Goal: Information Seeking & Learning: Learn about a topic

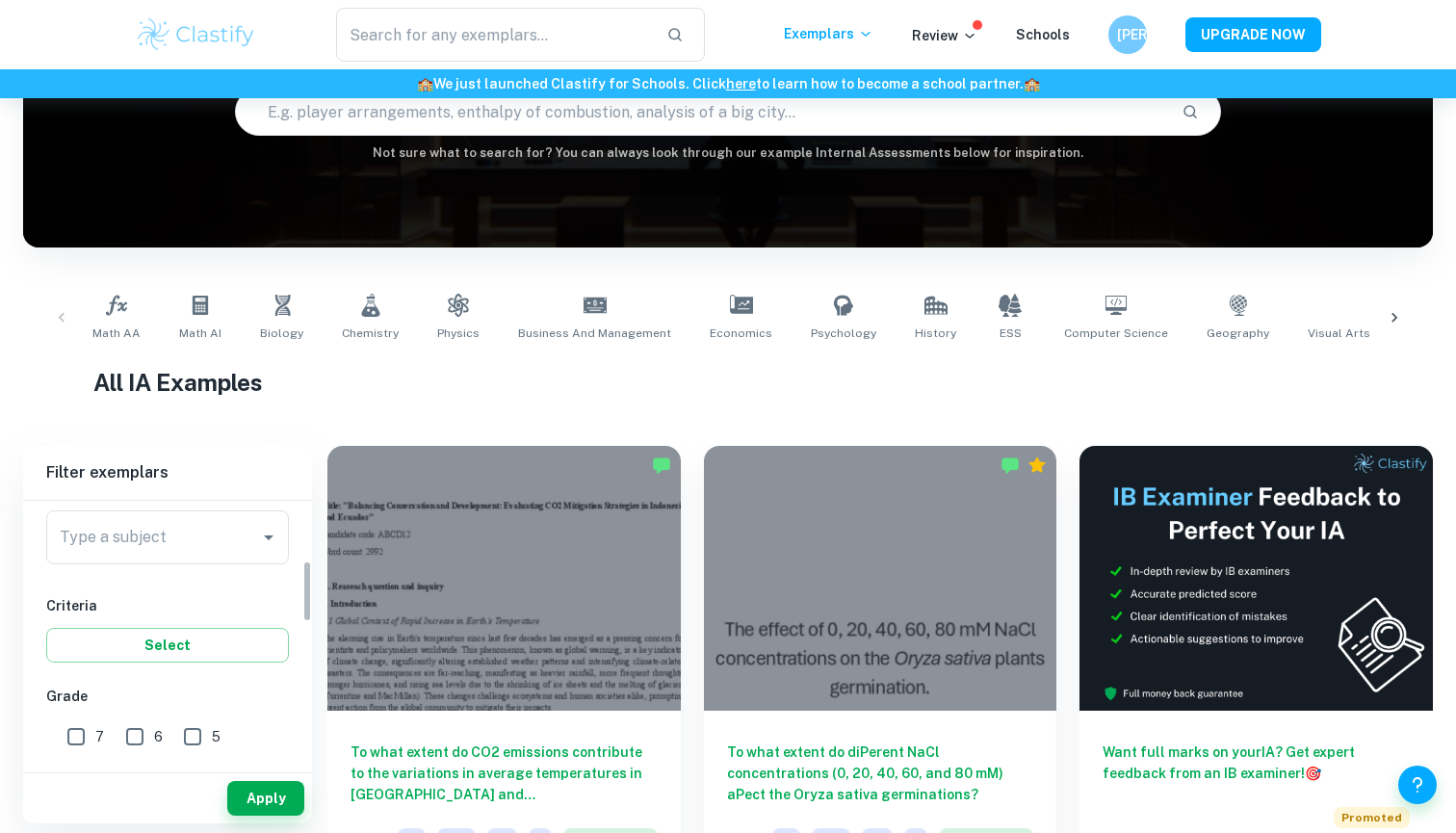
scroll to position [240, 0]
click at [148, 548] on div "Type a subject Type a subject" at bounding box center [168, 541] width 243 height 54
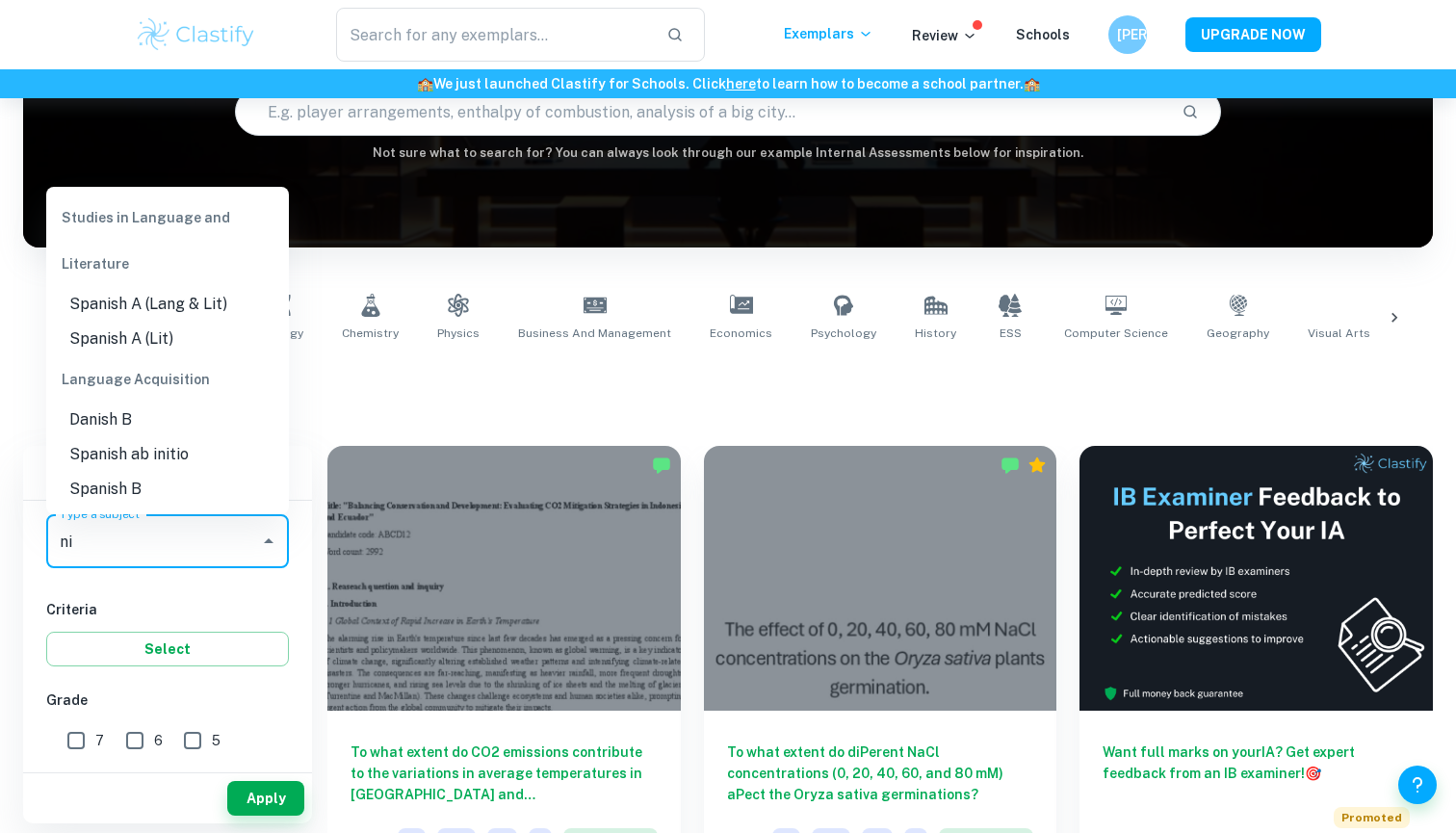
type input "n"
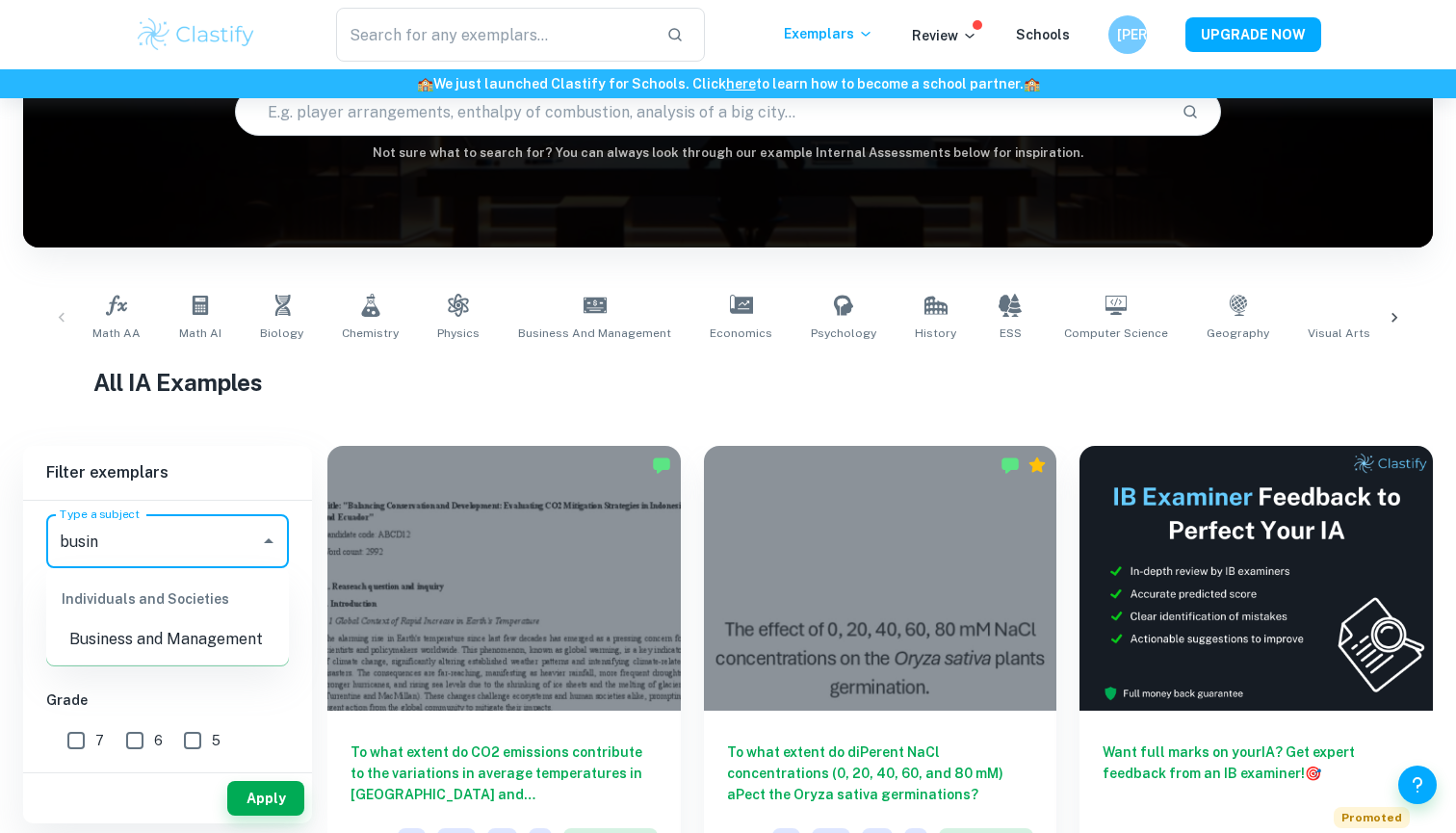
type input "busine"
click at [178, 638] on li "Business and Management" at bounding box center [168, 639] width 243 height 35
click at [72, 744] on input "7" at bounding box center [77, 741] width 39 height 39
checkbox input "true"
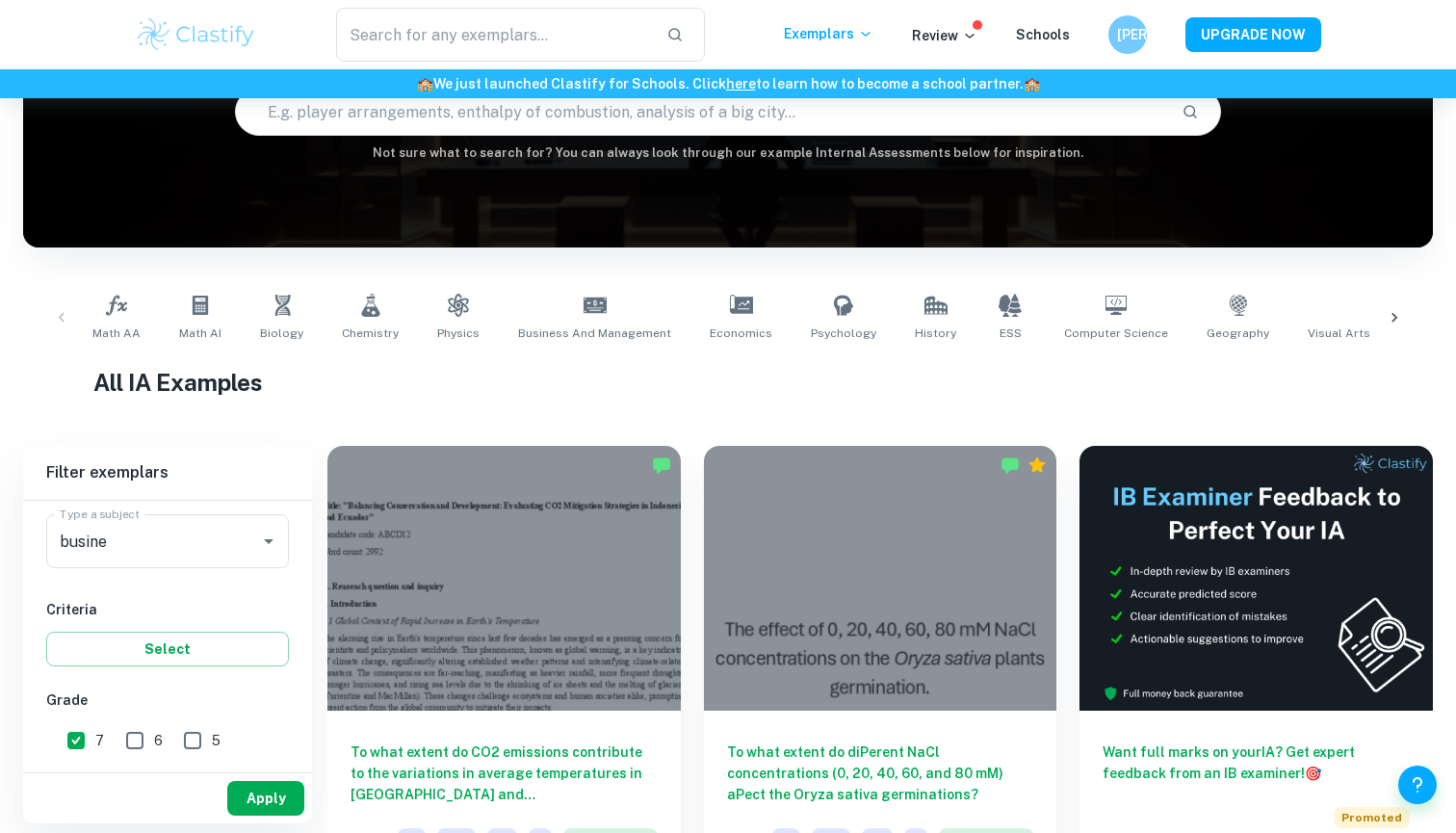
click at [273, 800] on button "Apply" at bounding box center [265, 798] width 77 height 35
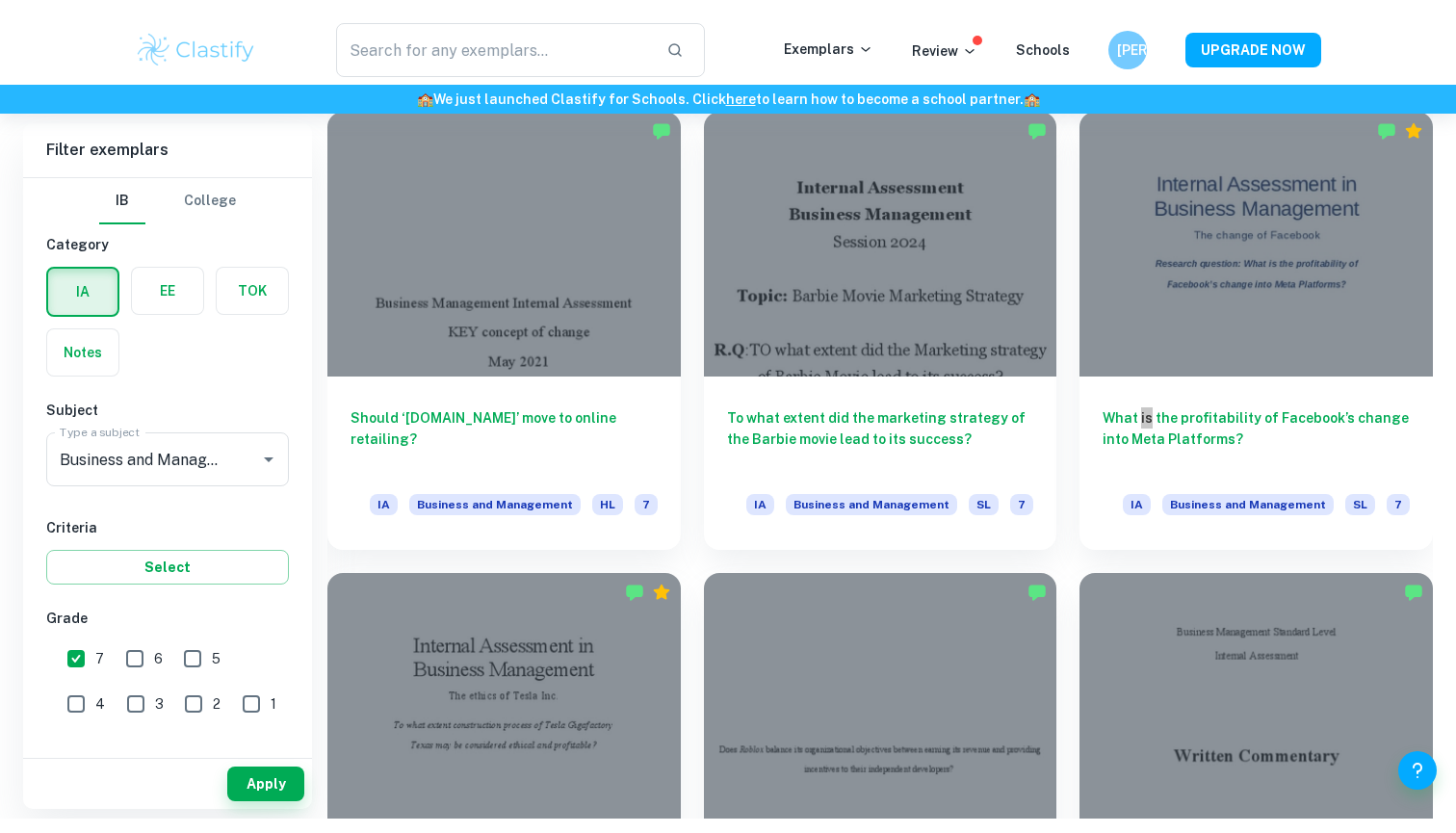
scroll to position [4702, 0]
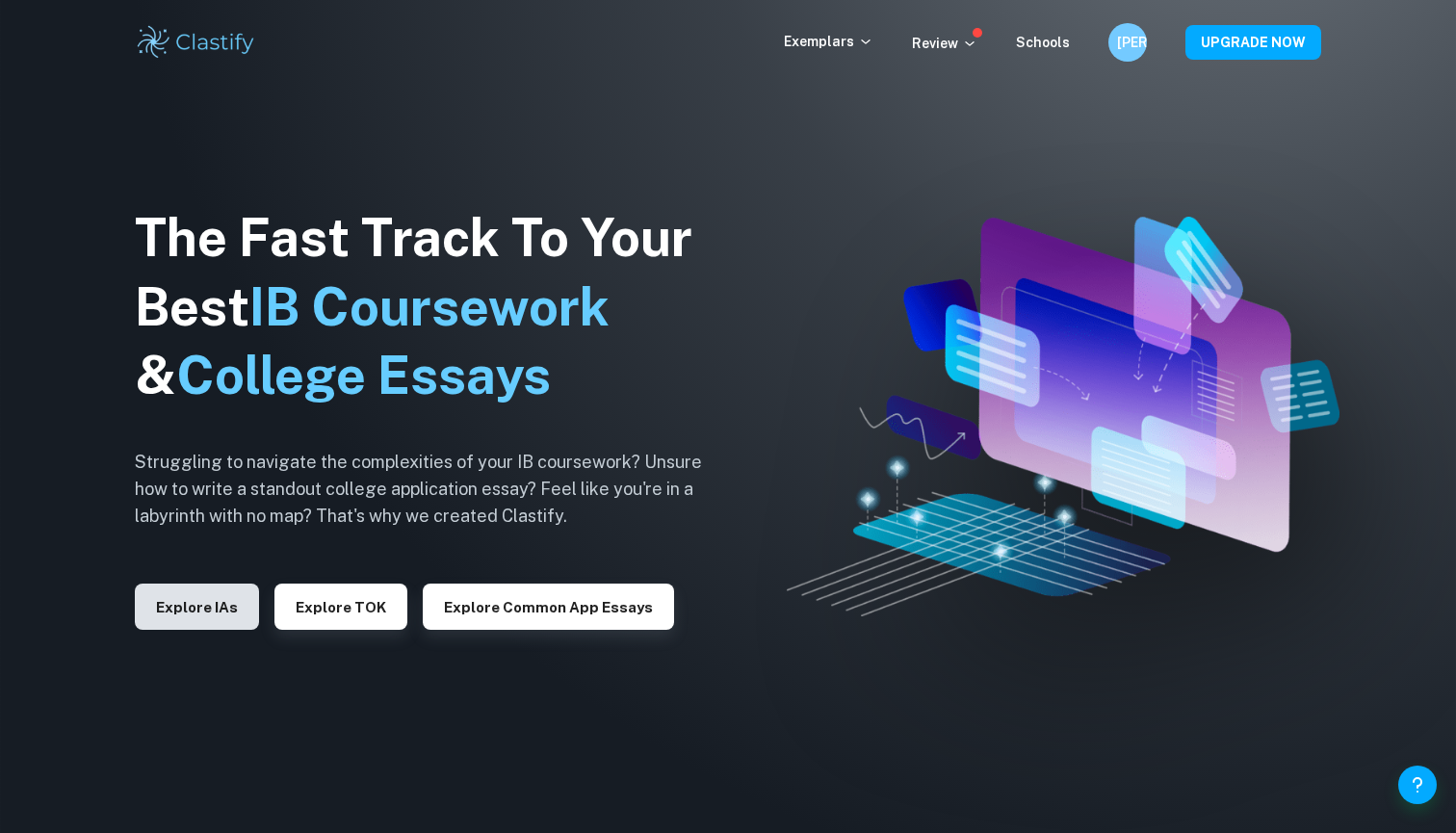
click at [169, 610] on button "Explore IAs" at bounding box center [197, 607] width 124 height 47
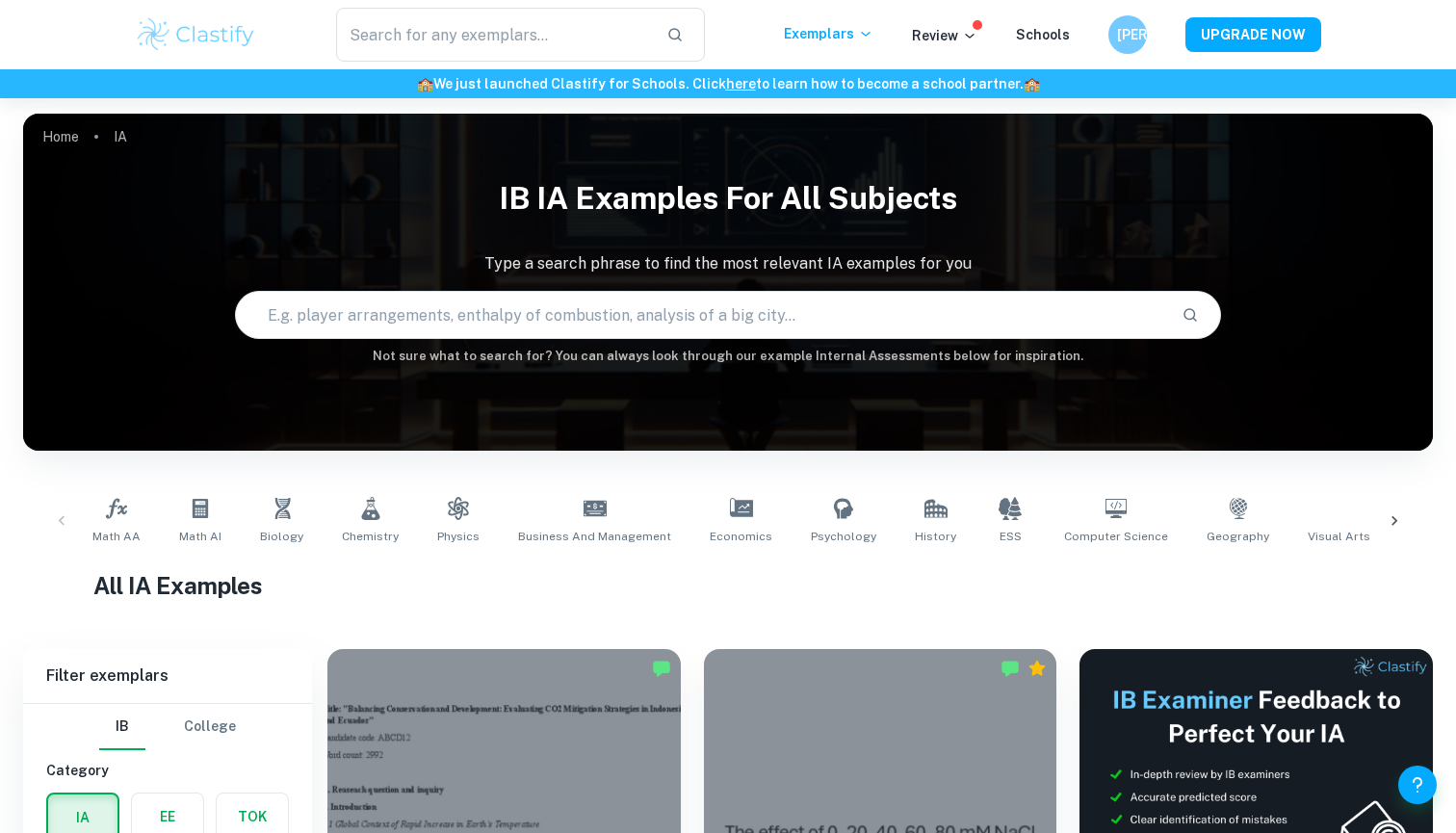
scroll to position [713, 0]
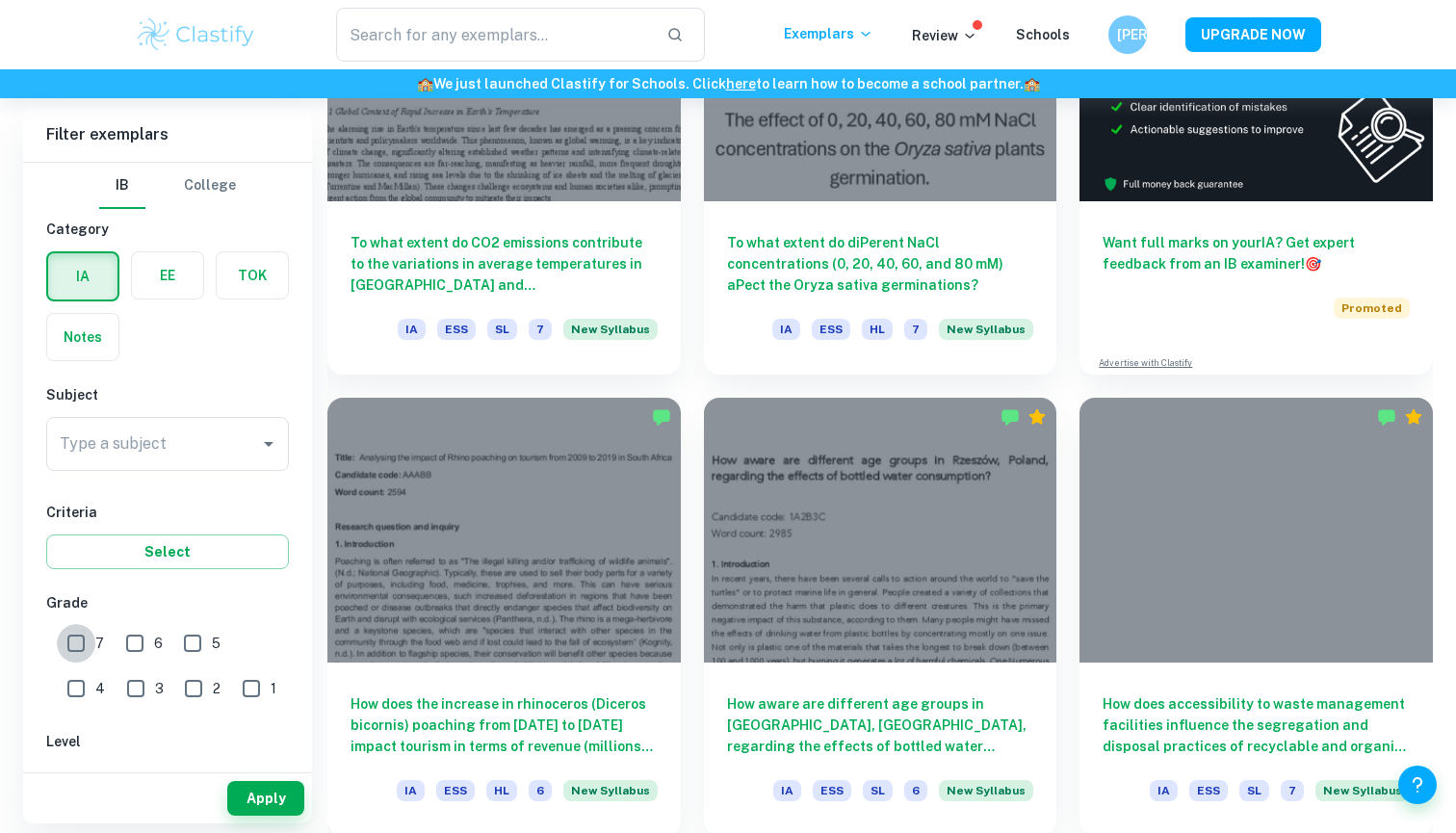
click at [76, 638] on input "7" at bounding box center [77, 643] width 39 height 39
checkbox input "true"
click at [216, 446] on input "Type a subject" at bounding box center [153, 444] width 197 height 37
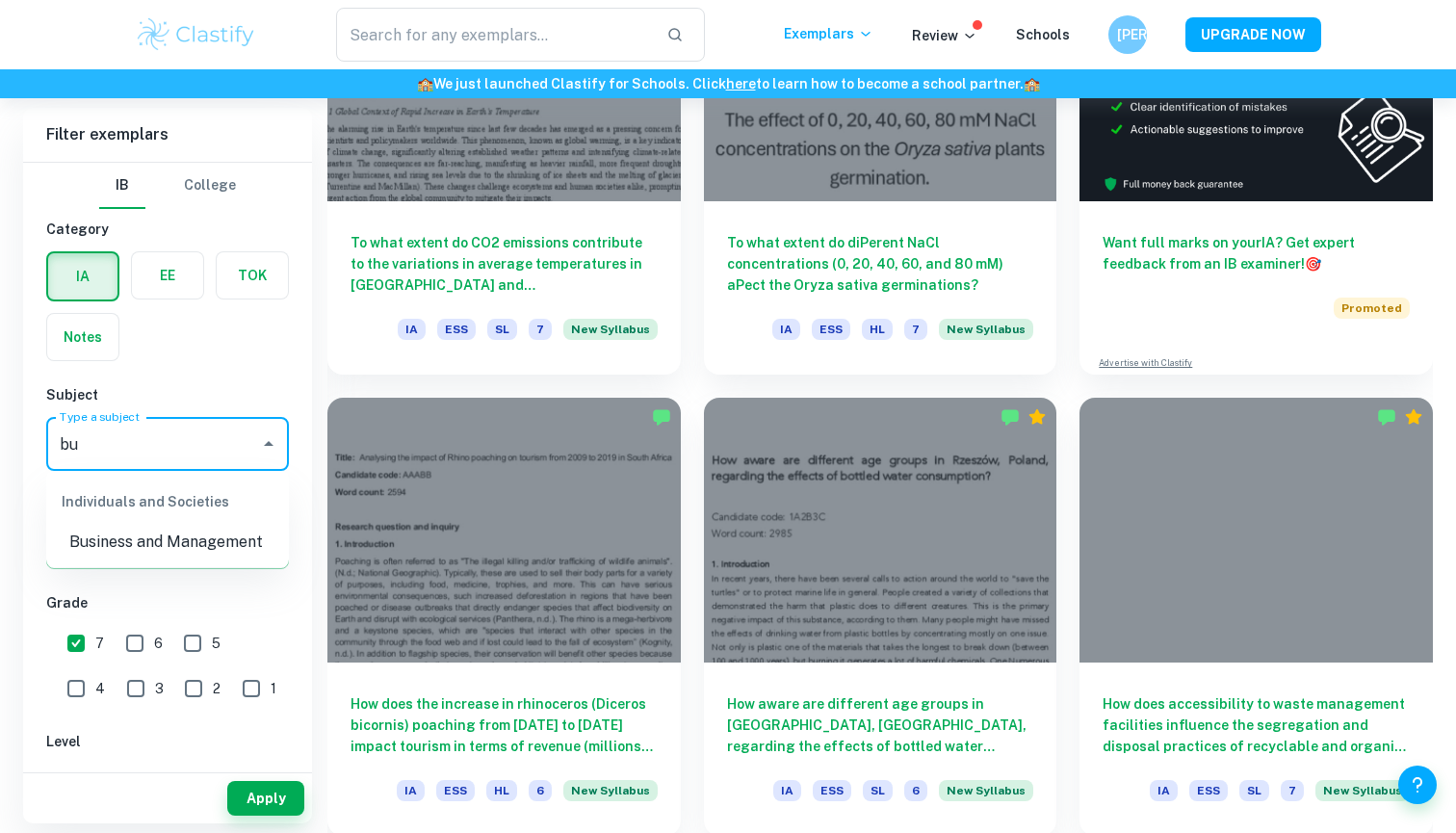
click at [170, 549] on li "Business and Management" at bounding box center [168, 542] width 243 height 35
type input "Business and Management"
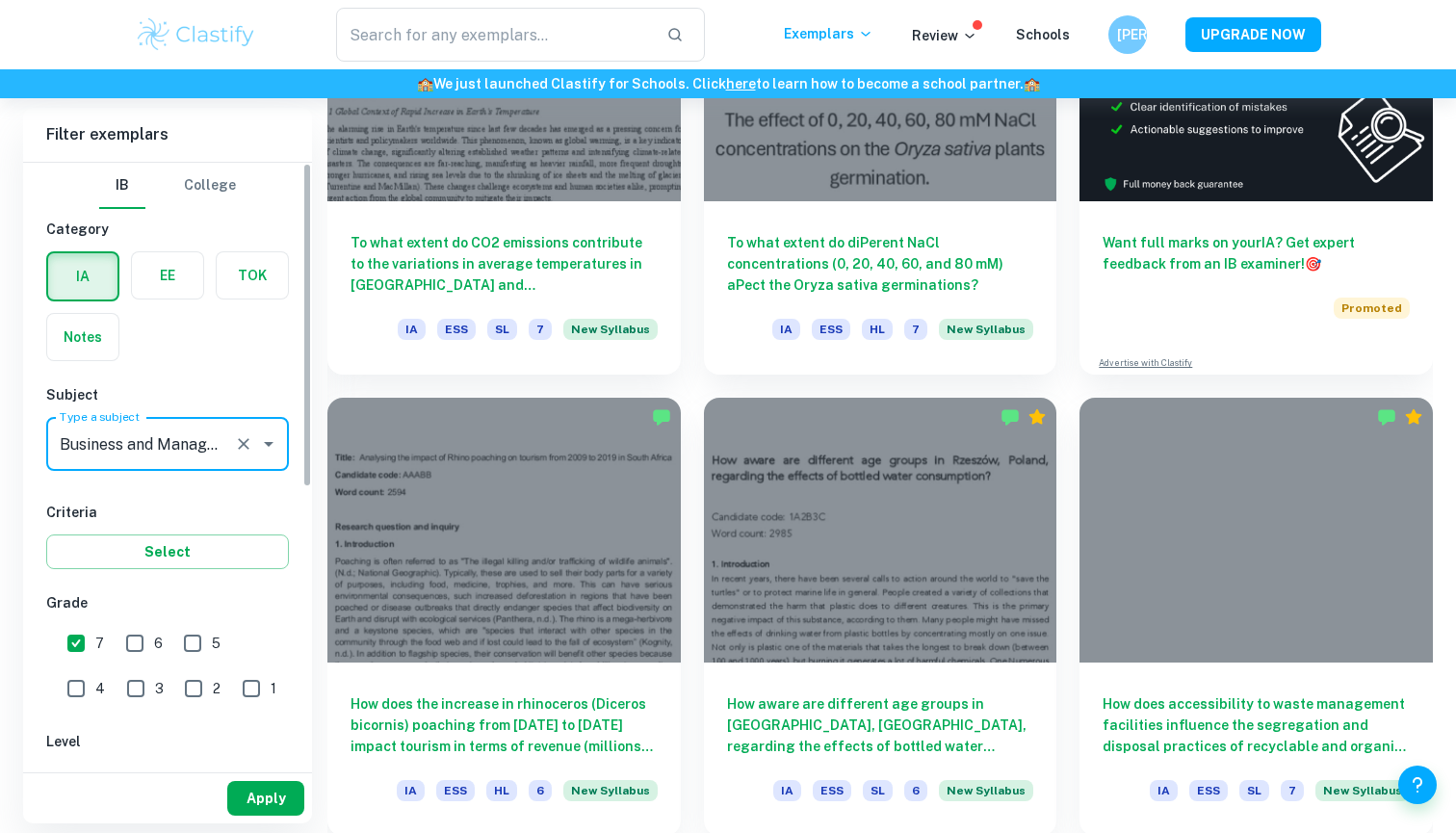
click at [254, 800] on button "Apply" at bounding box center [265, 798] width 77 height 35
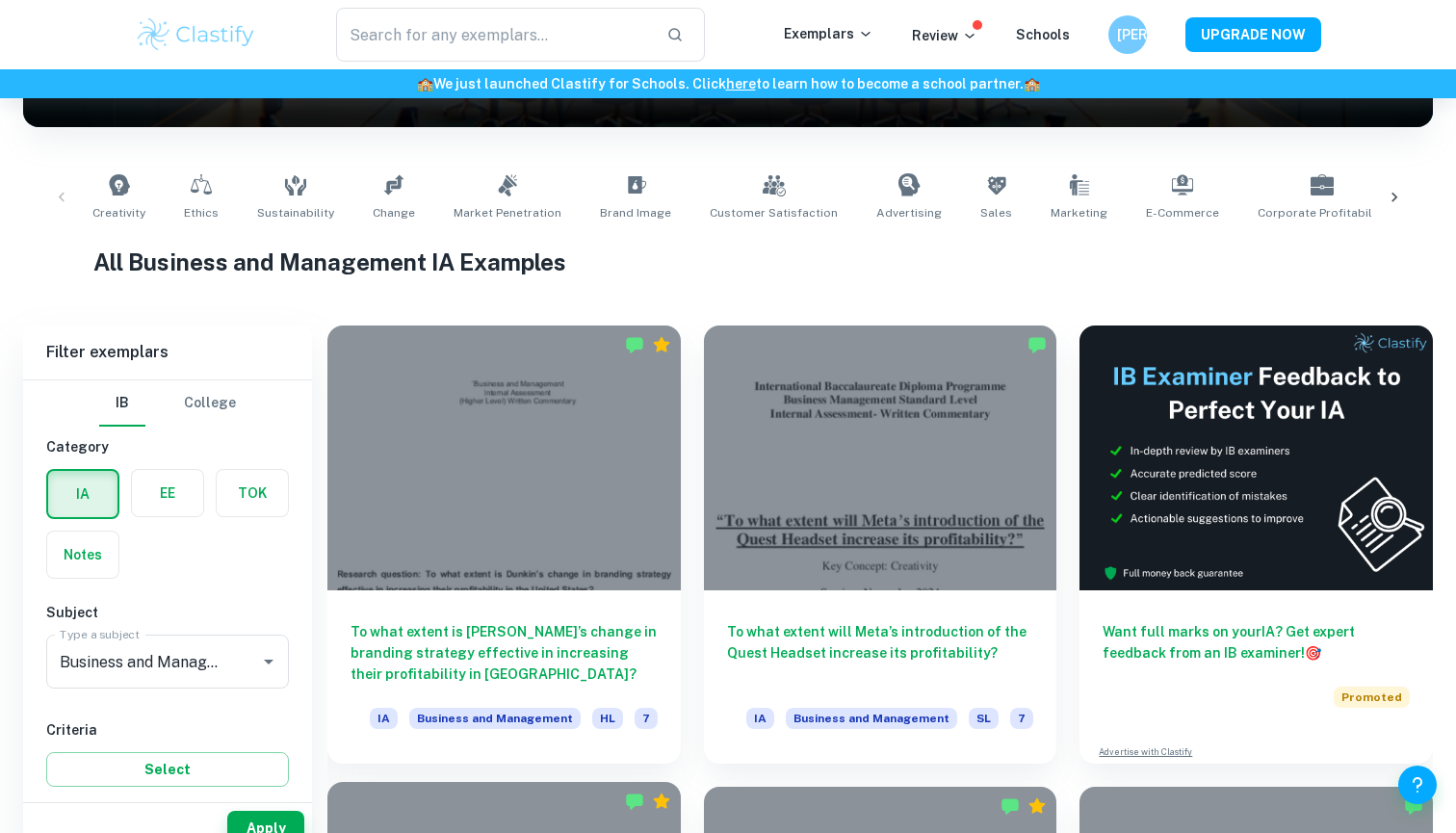
scroll to position [554, 0]
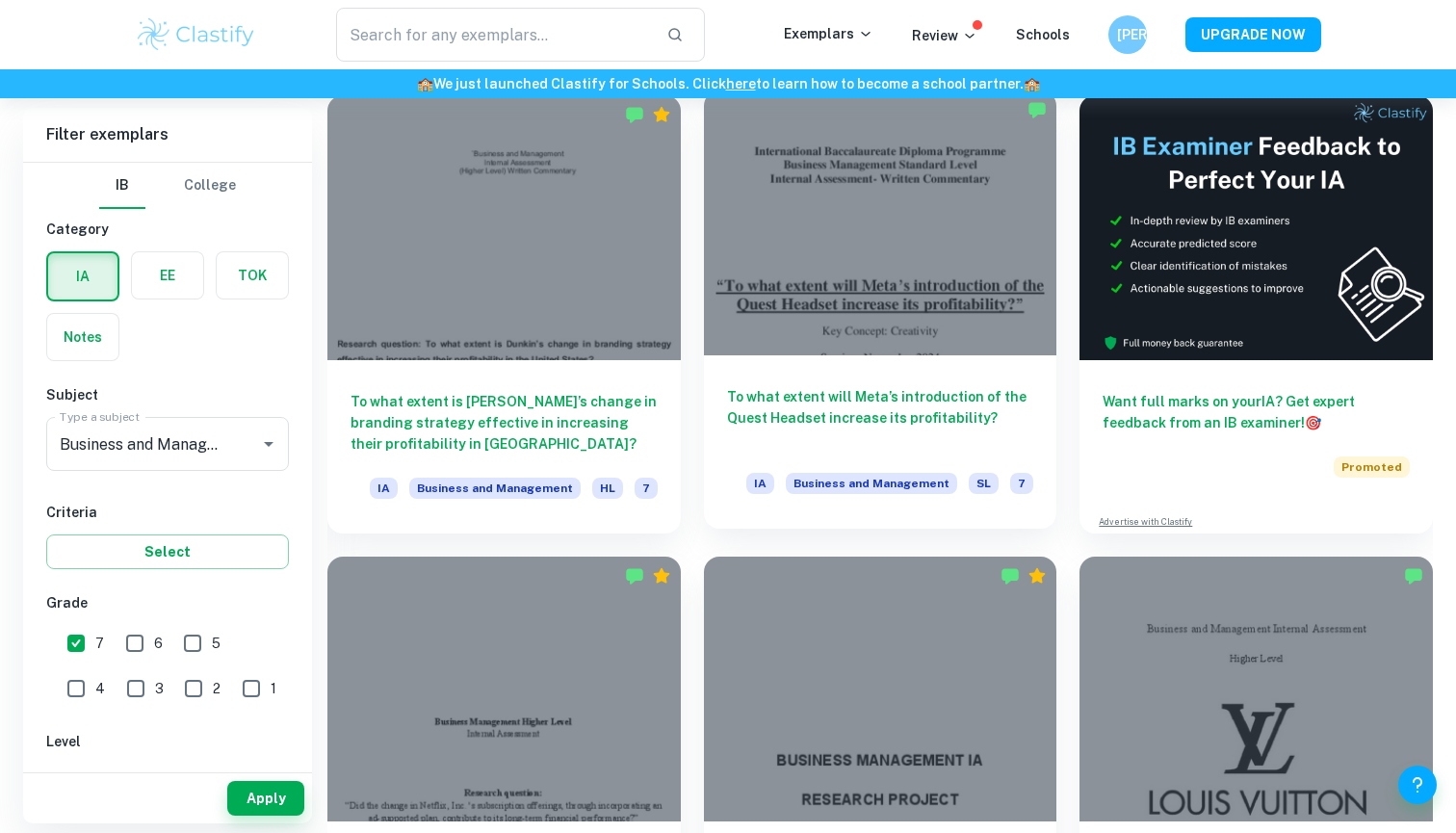
click at [828, 329] on div at bounding box center [881, 222] width 353 height 265
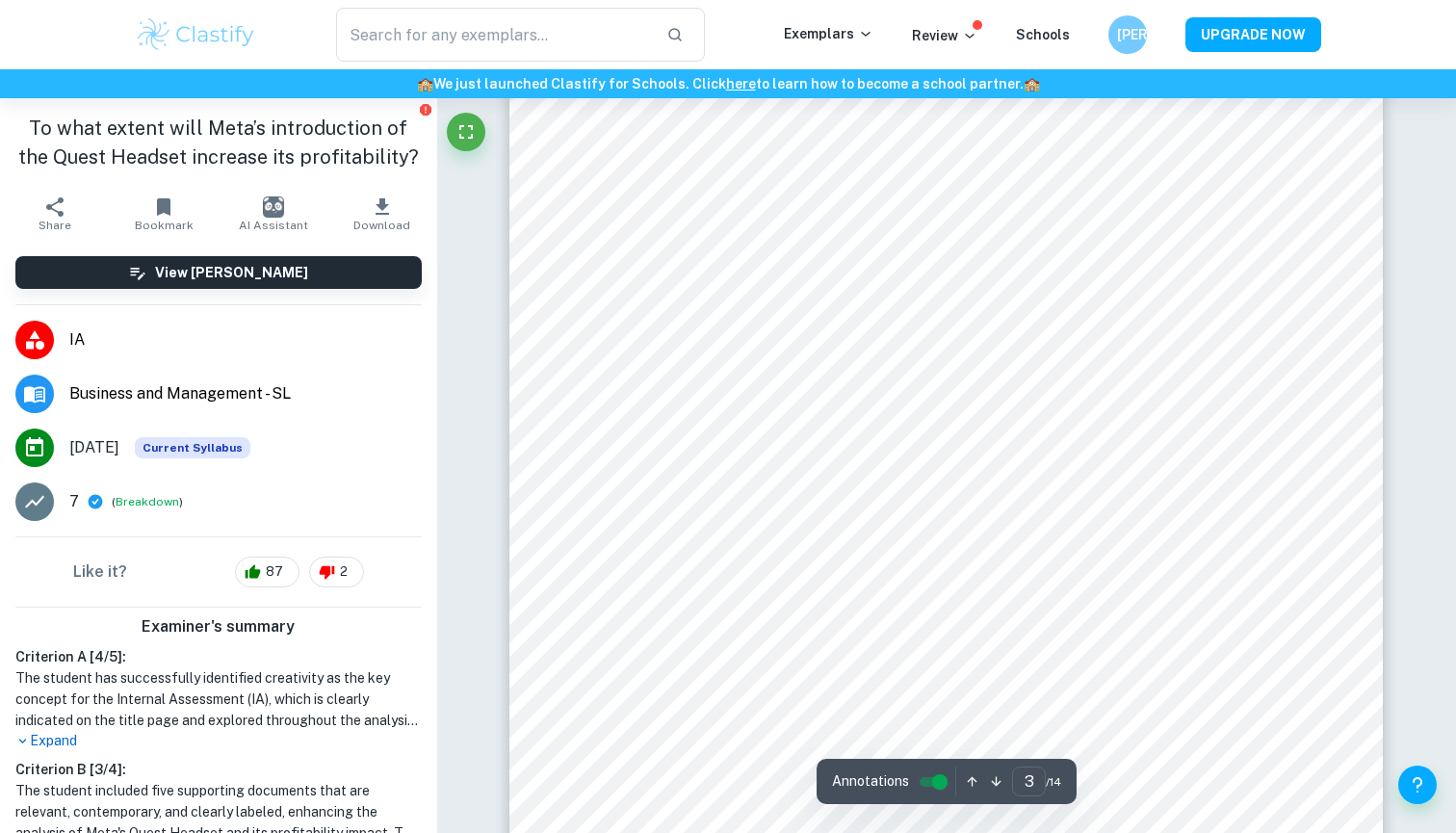
scroll to position [2807, 0]
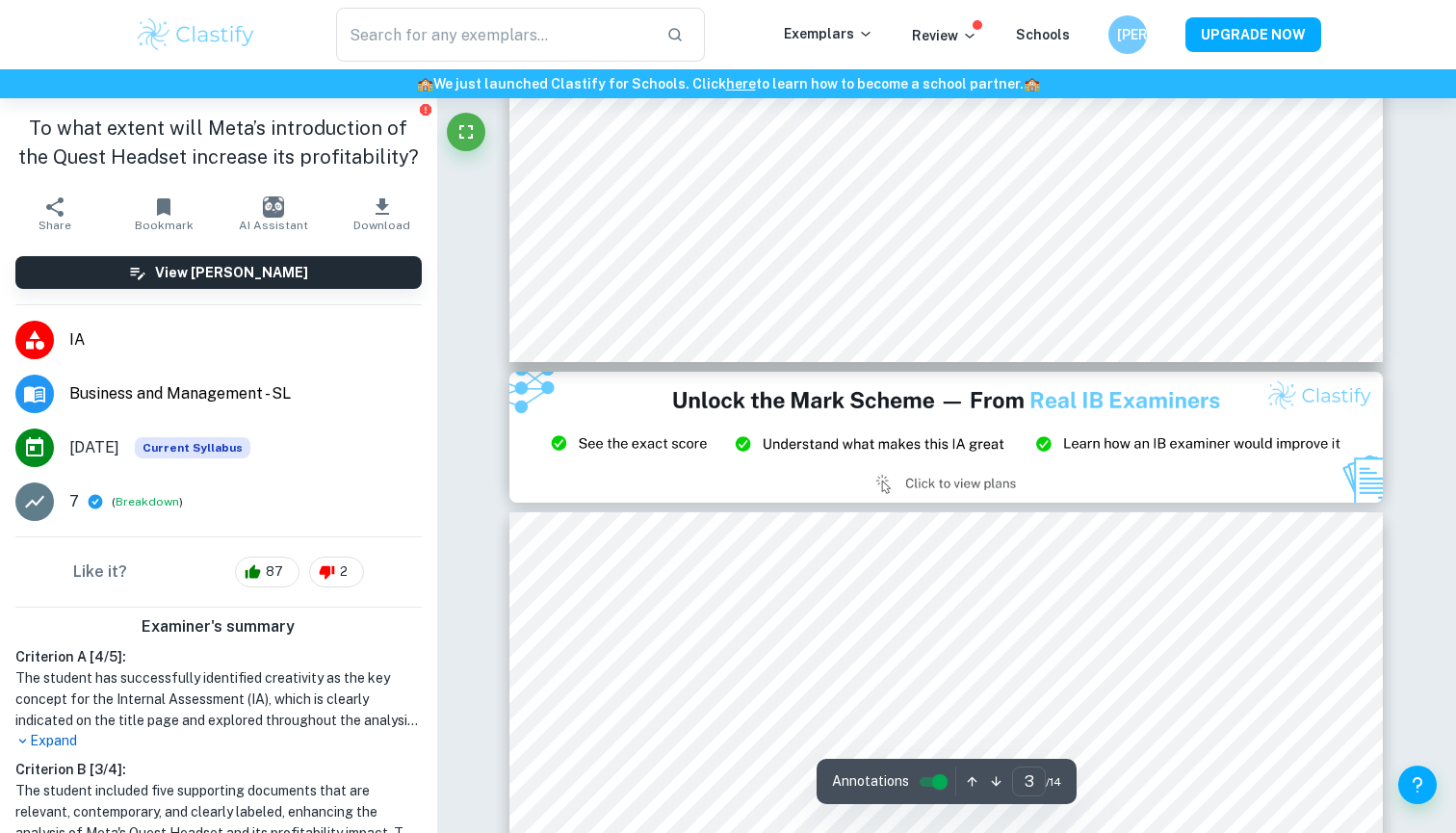
type input "2"
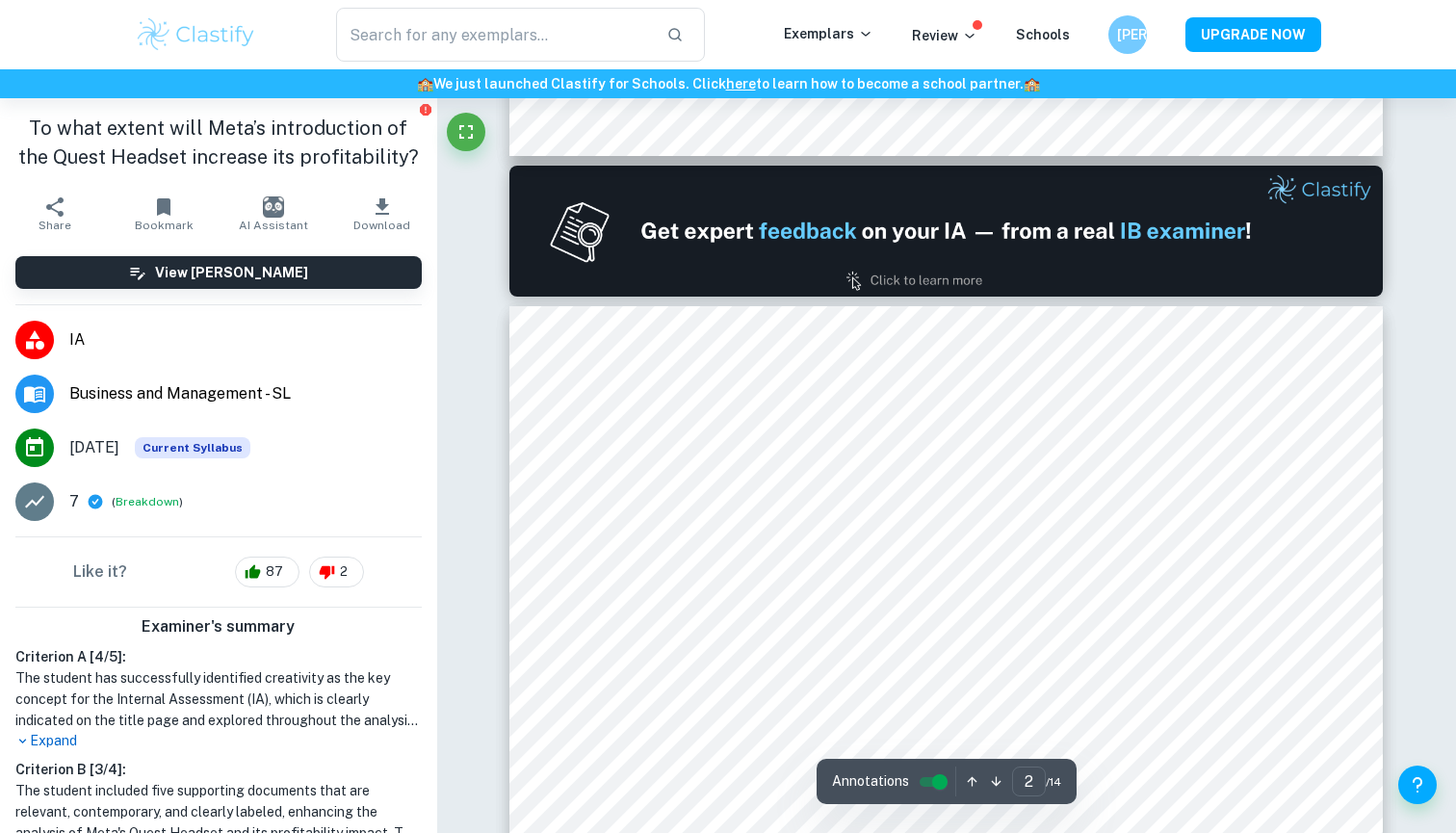
scroll to position [1102, 0]
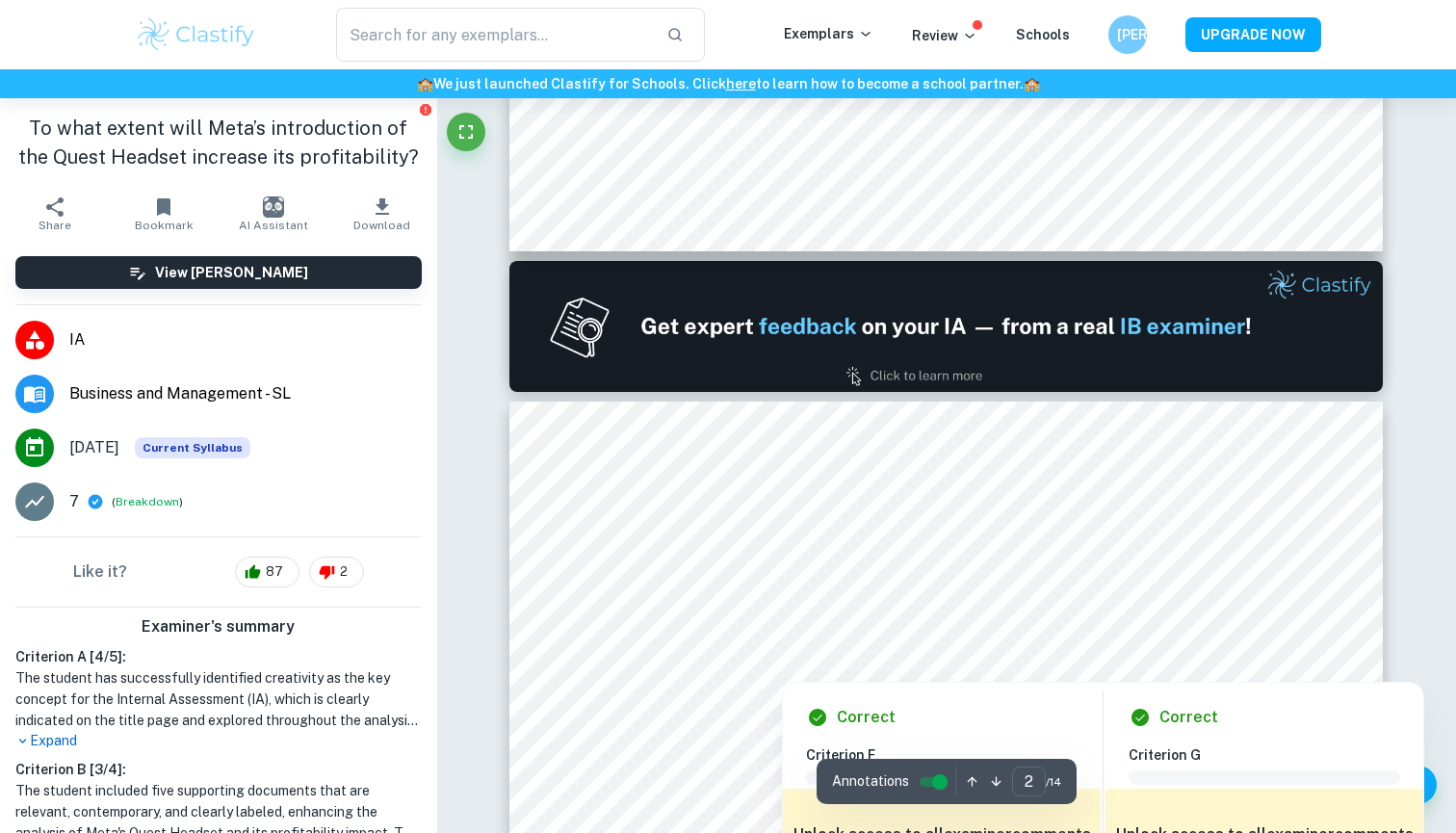
click at [765, 586] on div at bounding box center [946, 590] width 663 height 29
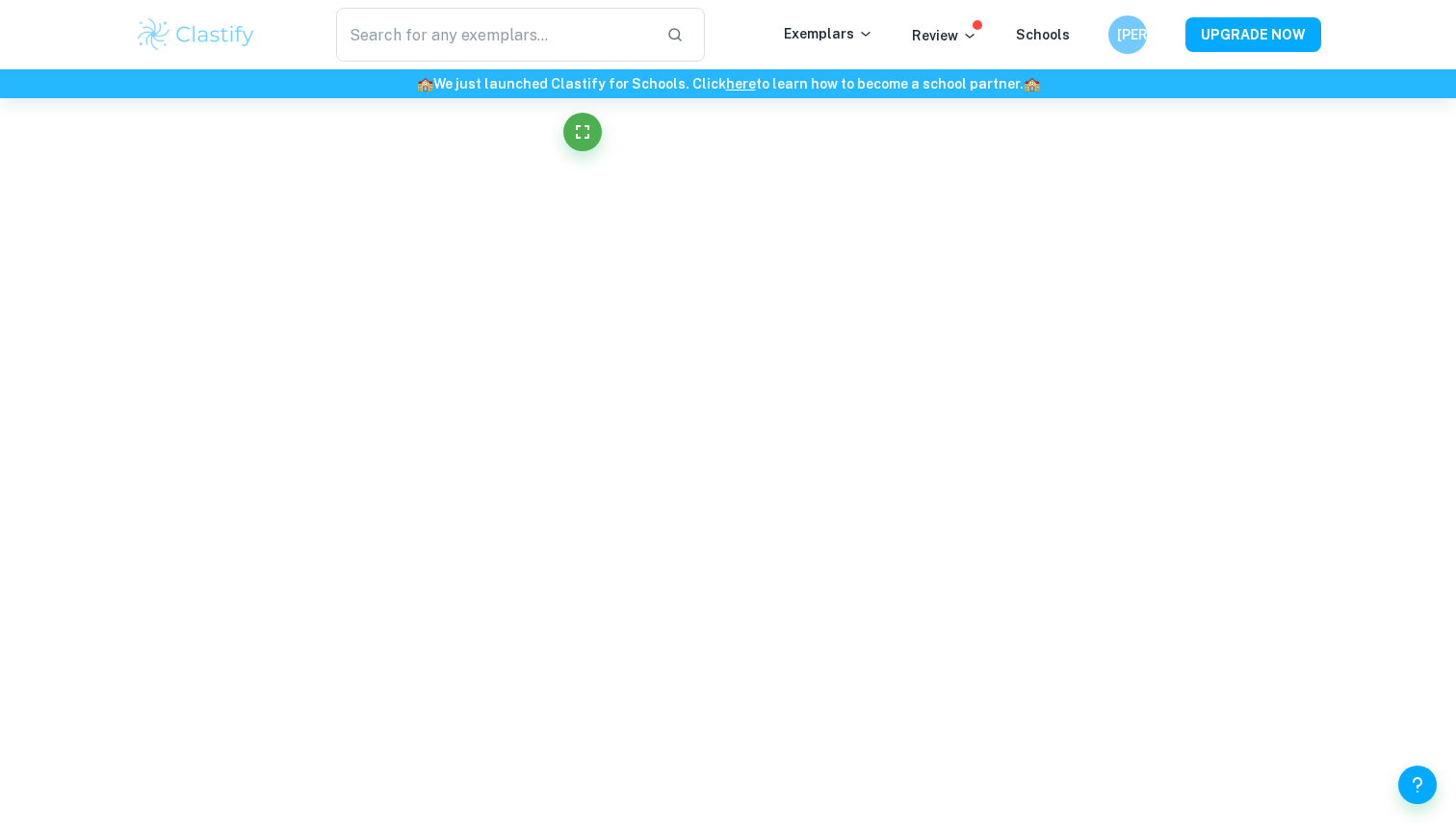
scroll to position [4399, 0]
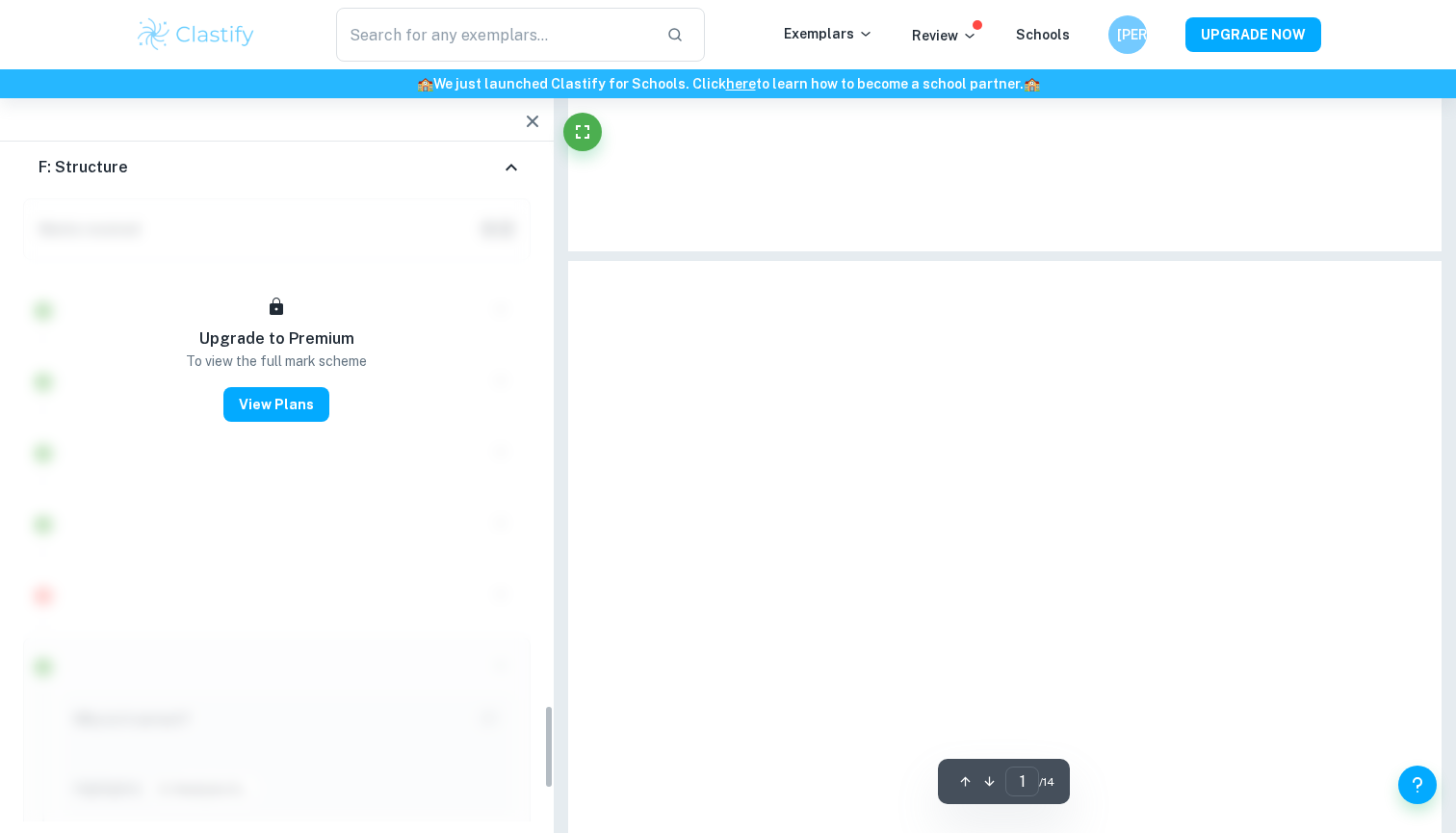
type input "2"
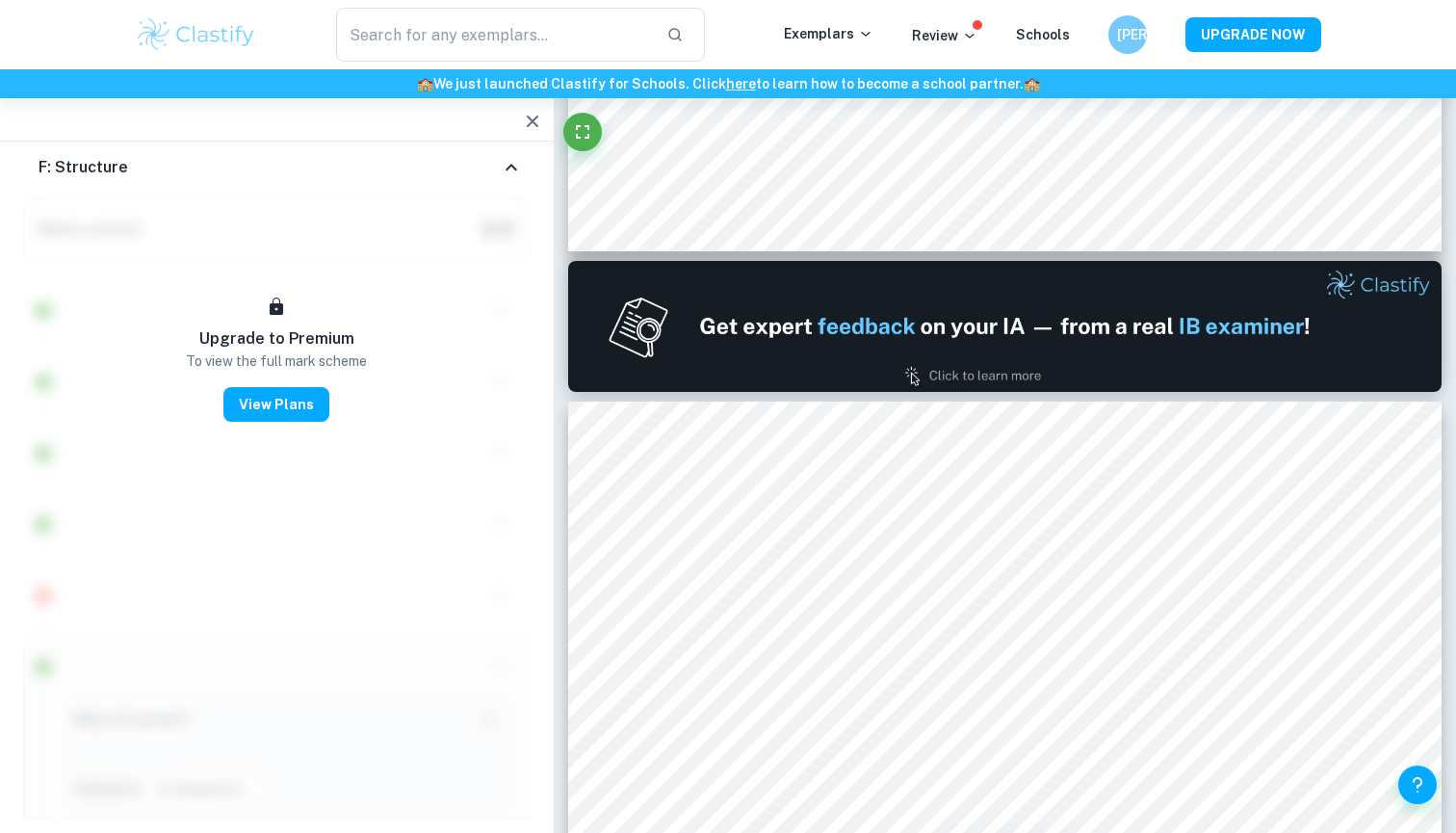
click at [534, 119] on icon "button" at bounding box center [533, 121] width 12 height 12
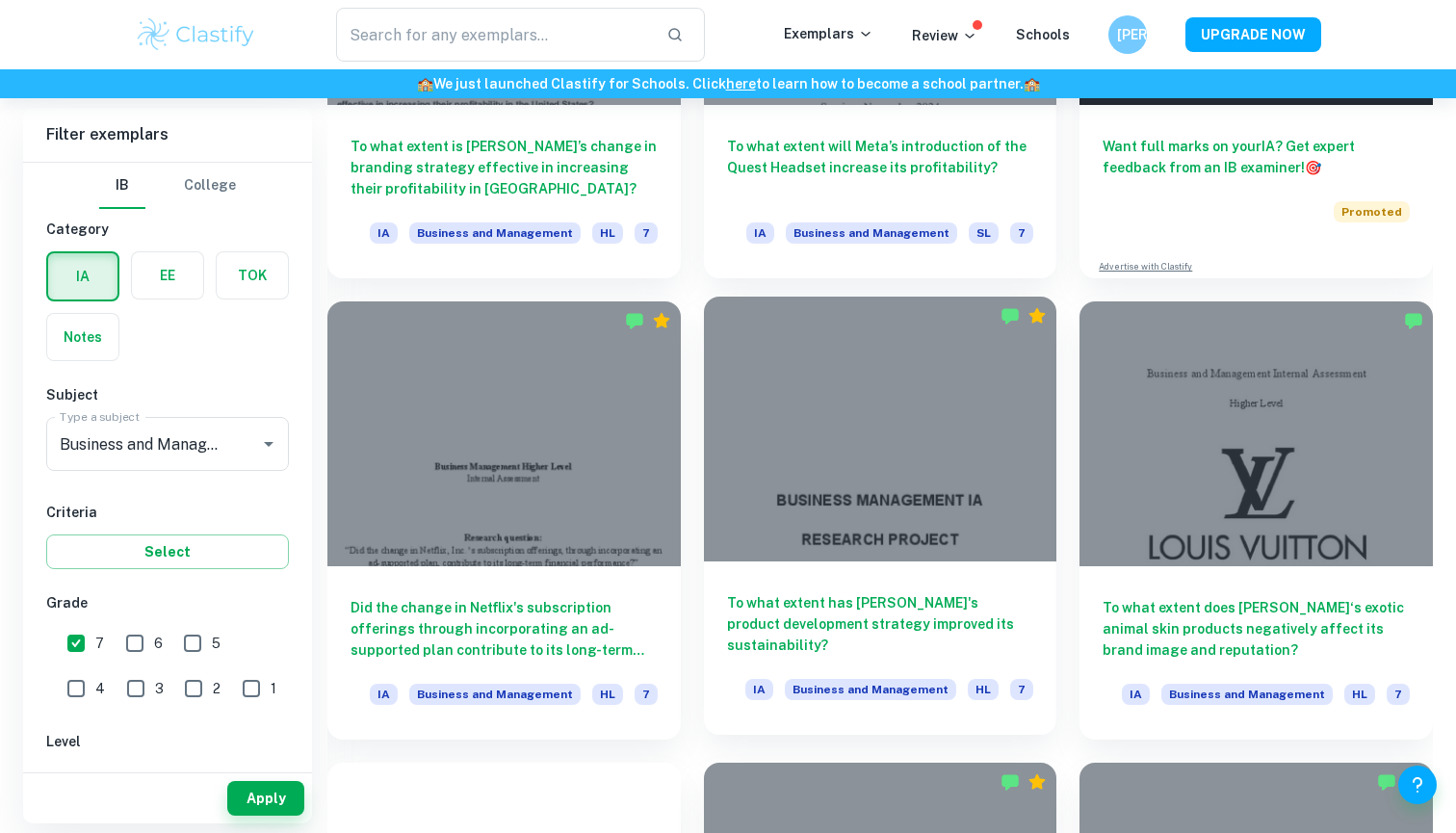
scroll to position [815, 0]
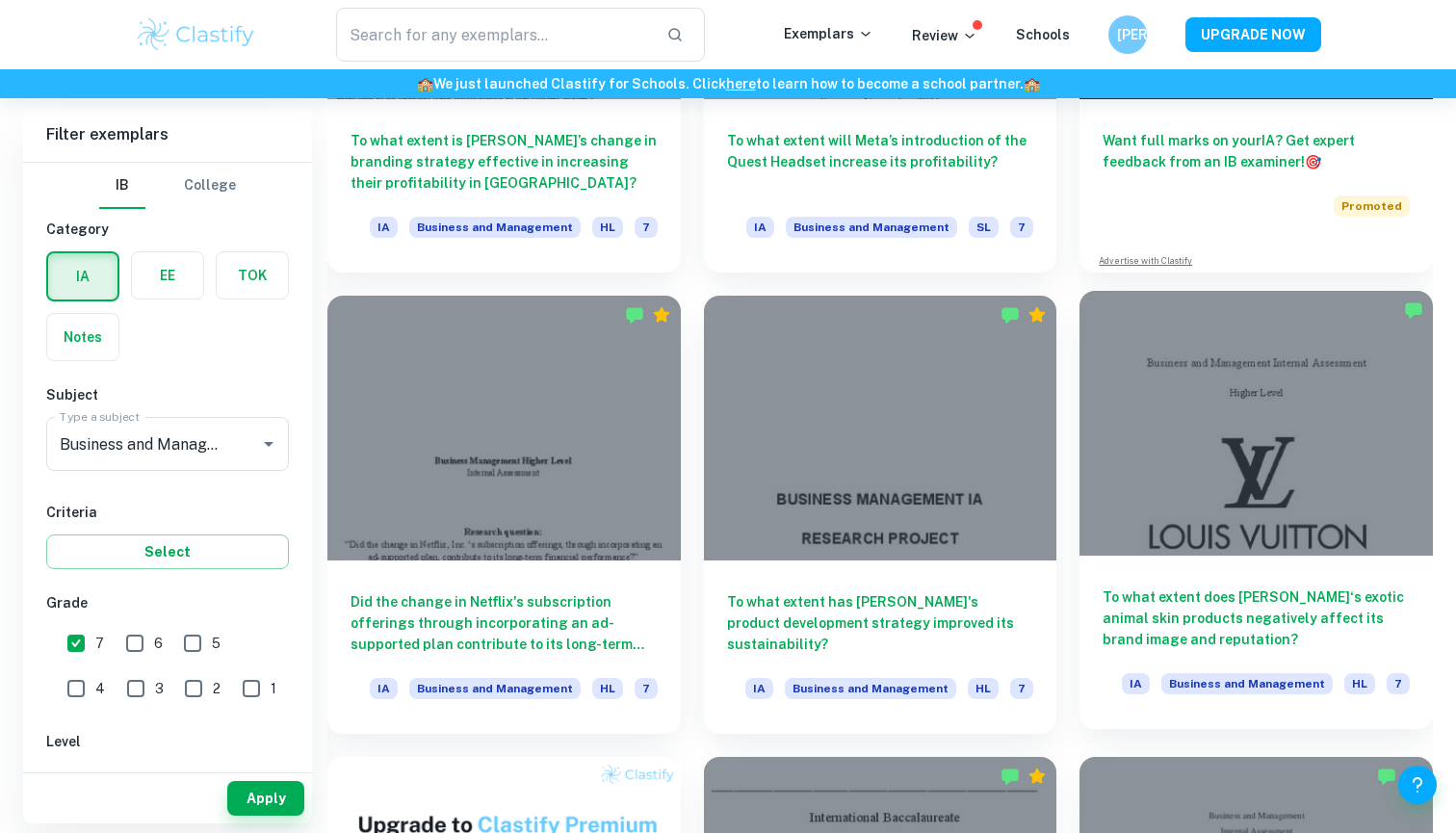
click at [1250, 604] on h6 "To what extent does [PERSON_NAME]‘s exotic animal skin products negatively affe…" at bounding box center [1256, 619] width 307 height 64
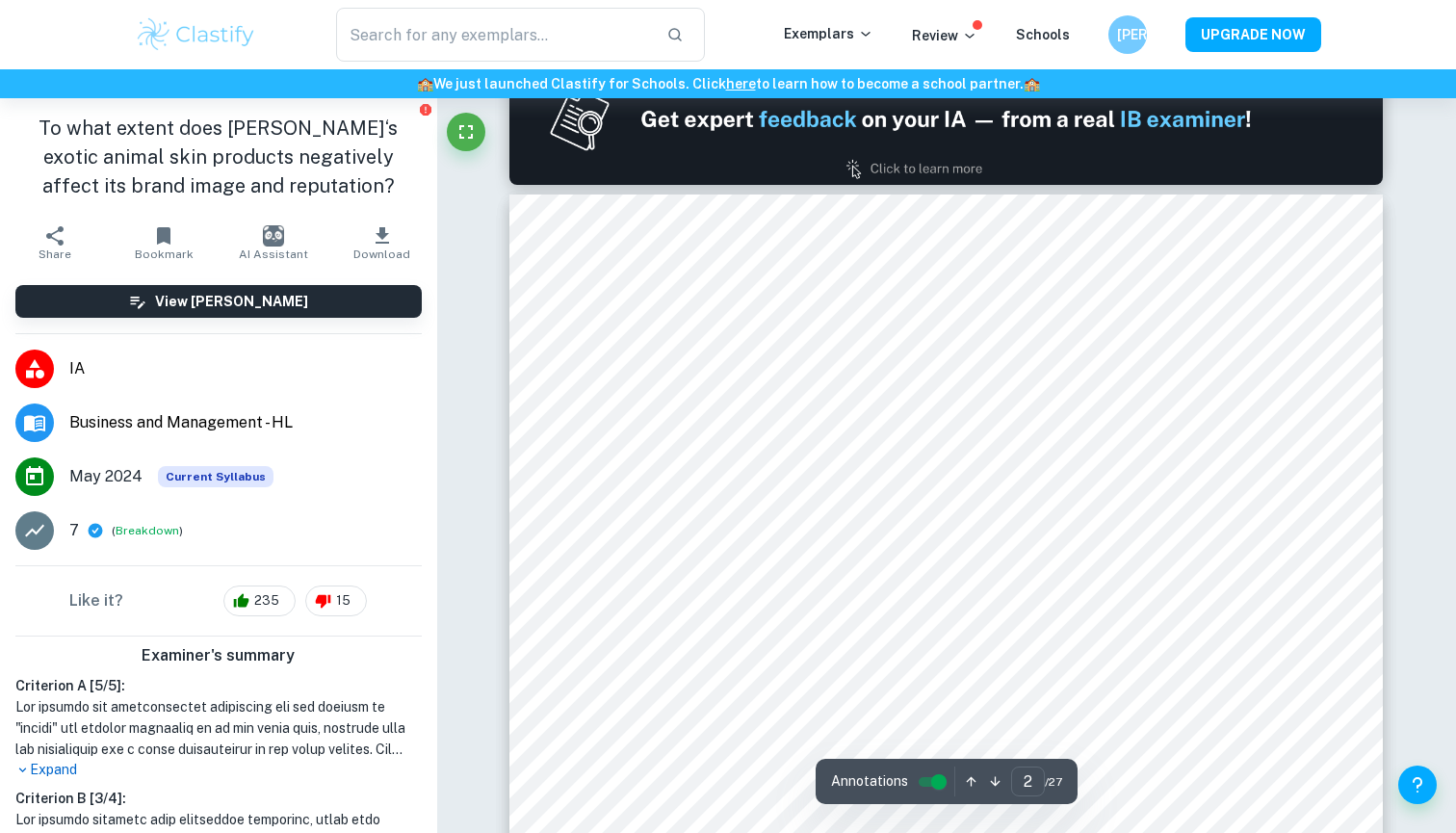
scroll to position [1417, 0]
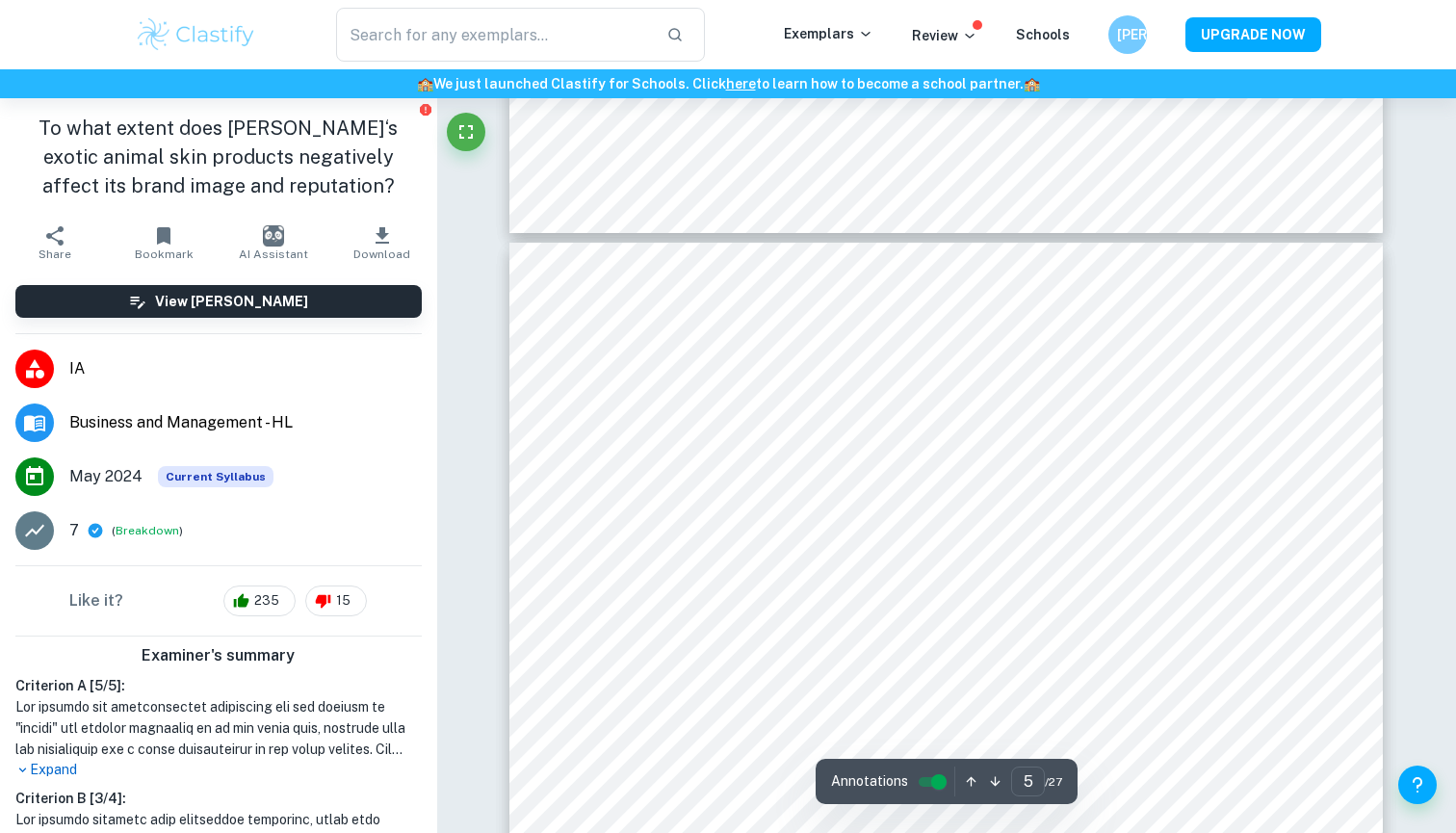
type input "4"
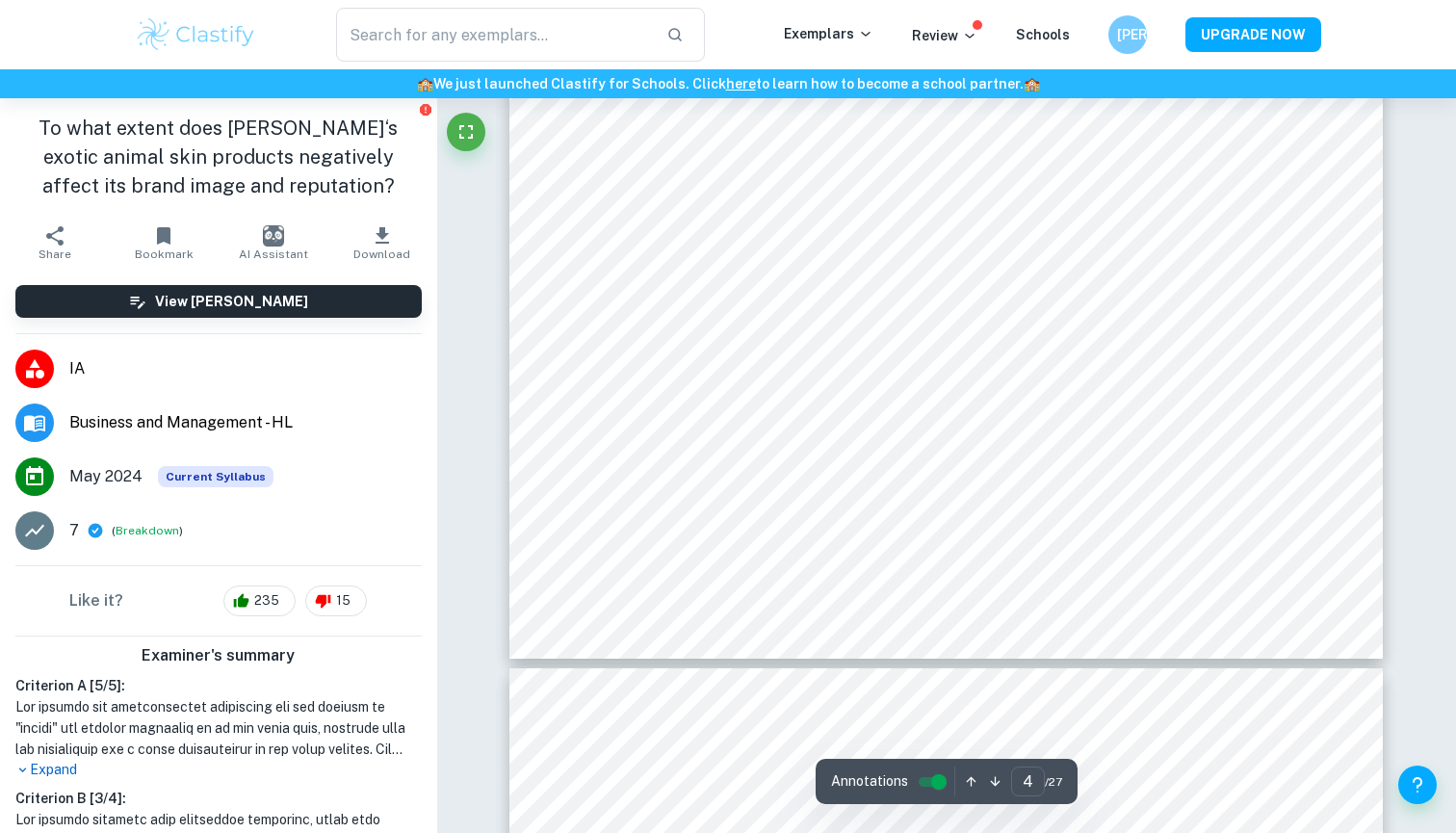
scroll to position [3952, 0]
